Goal: Task Accomplishment & Management: Use online tool/utility

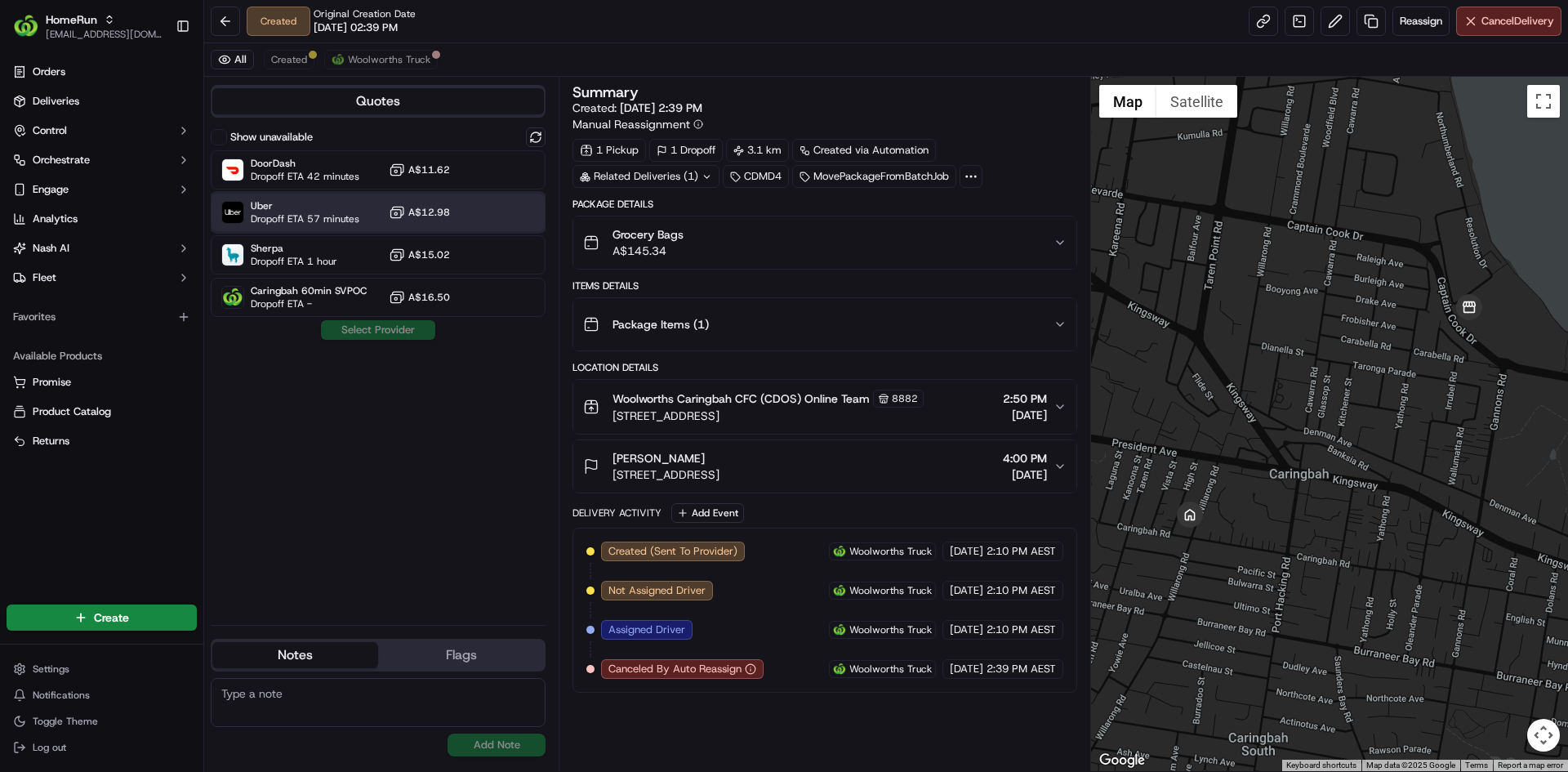
click at [507, 221] on div "Uber Dropoff ETA 57 minutes A$12.98" at bounding box center [378, 212] width 335 height 40
click at [406, 334] on button "Assign Provider" at bounding box center [378, 330] width 116 height 20
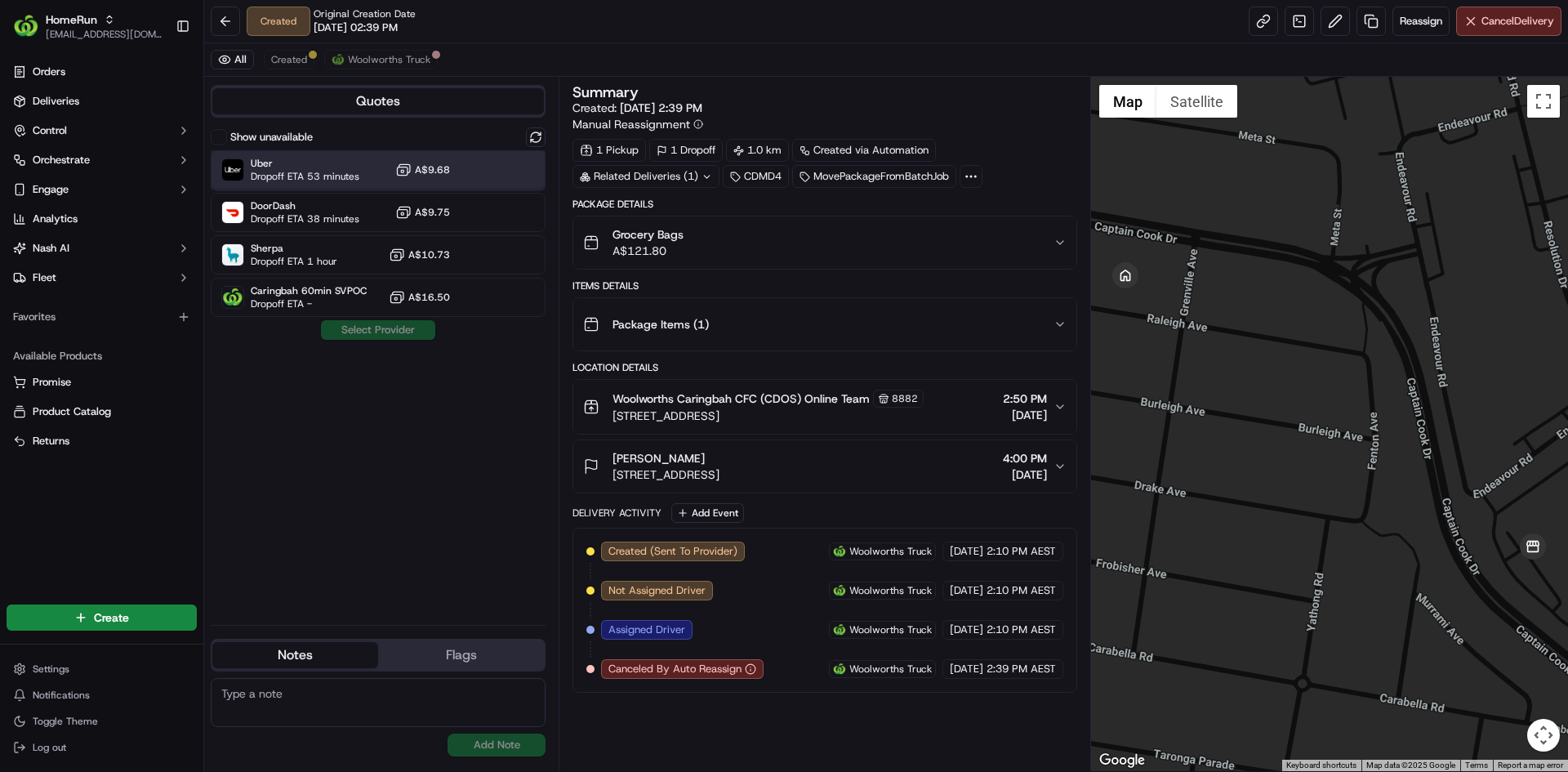
click at [500, 180] on div "Uber Dropoff ETA 53 minutes A$9.68" at bounding box center [378, 170] width 335 height 40
click at [420, 328] on button "Assign Provider" at bounding box center [378, 330] width 116 height 20
